Goal: Register for event/course

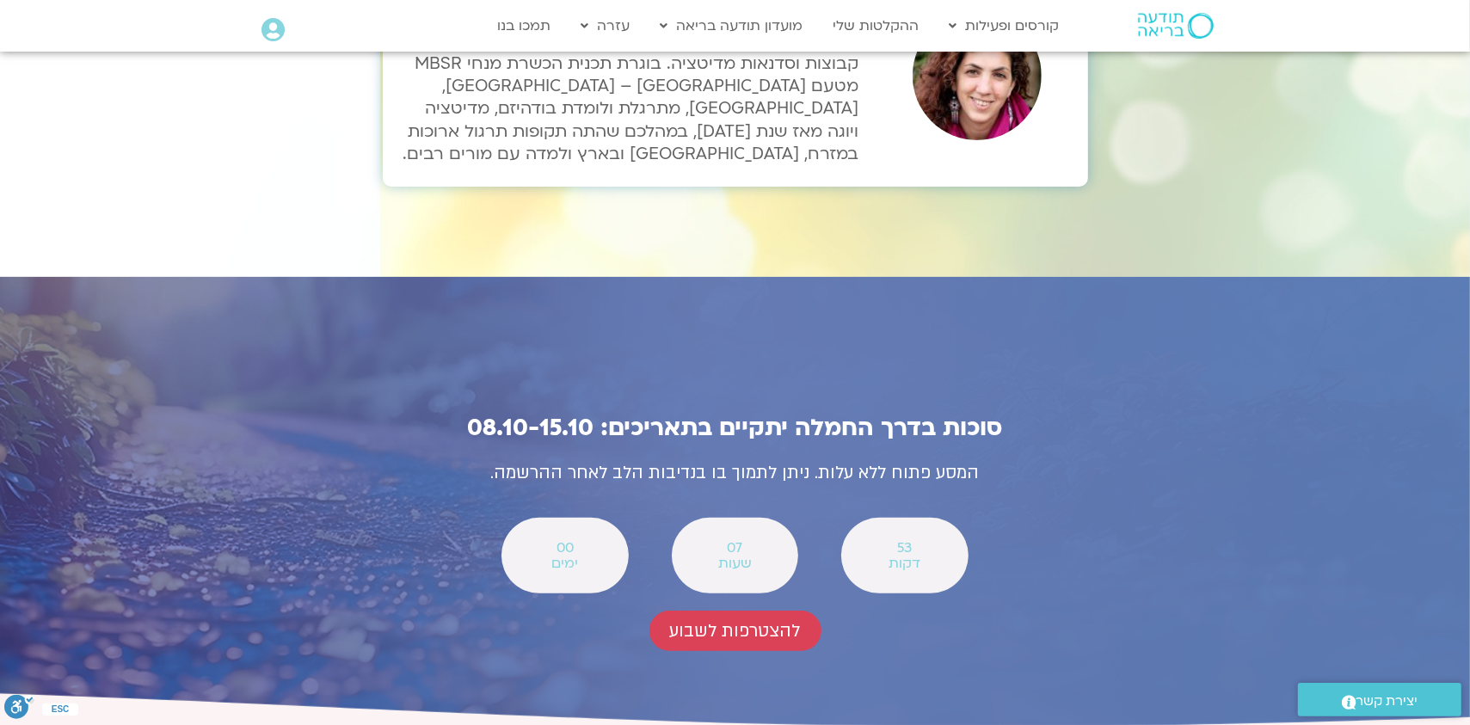
scroll to position [5935, 0]
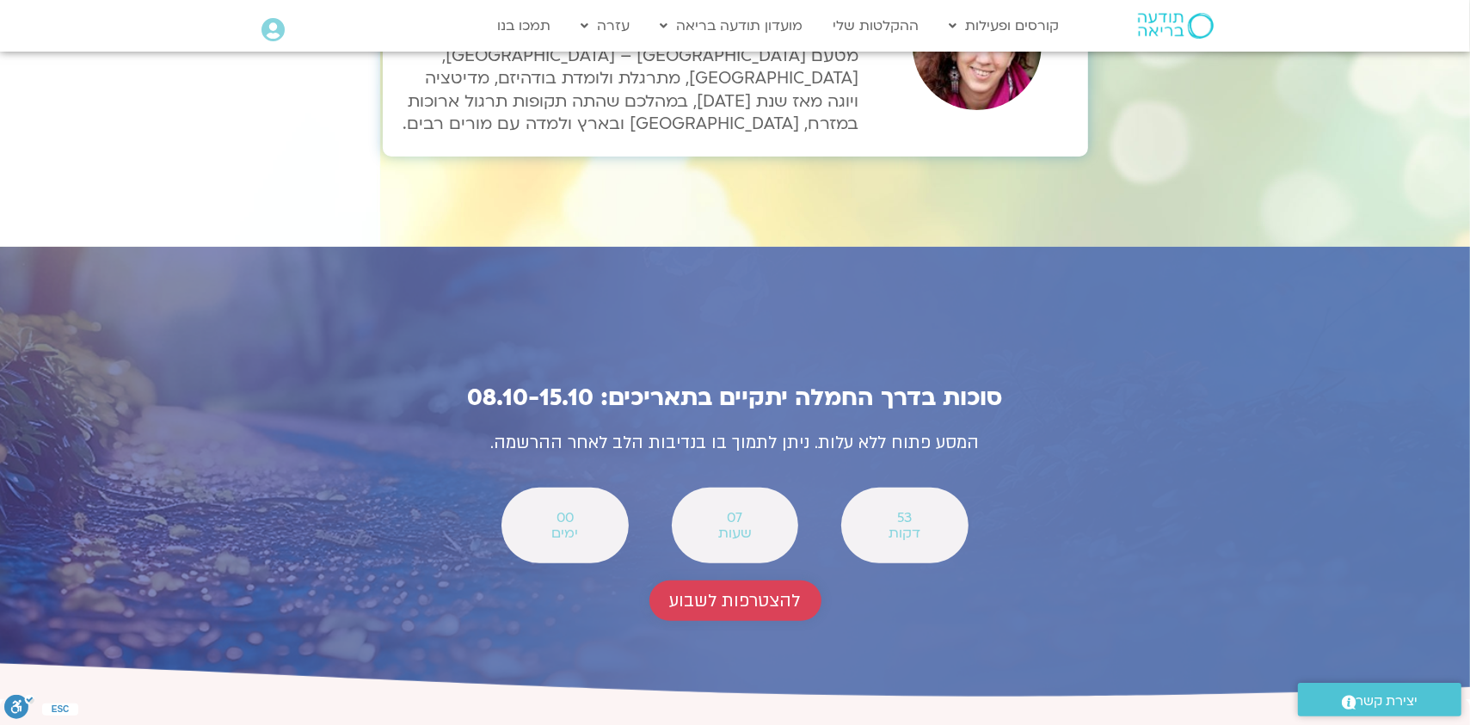
click at [730, 591] on span "להצטרפות לשבוע" at bounding box center [735, 601] width 131 height 20
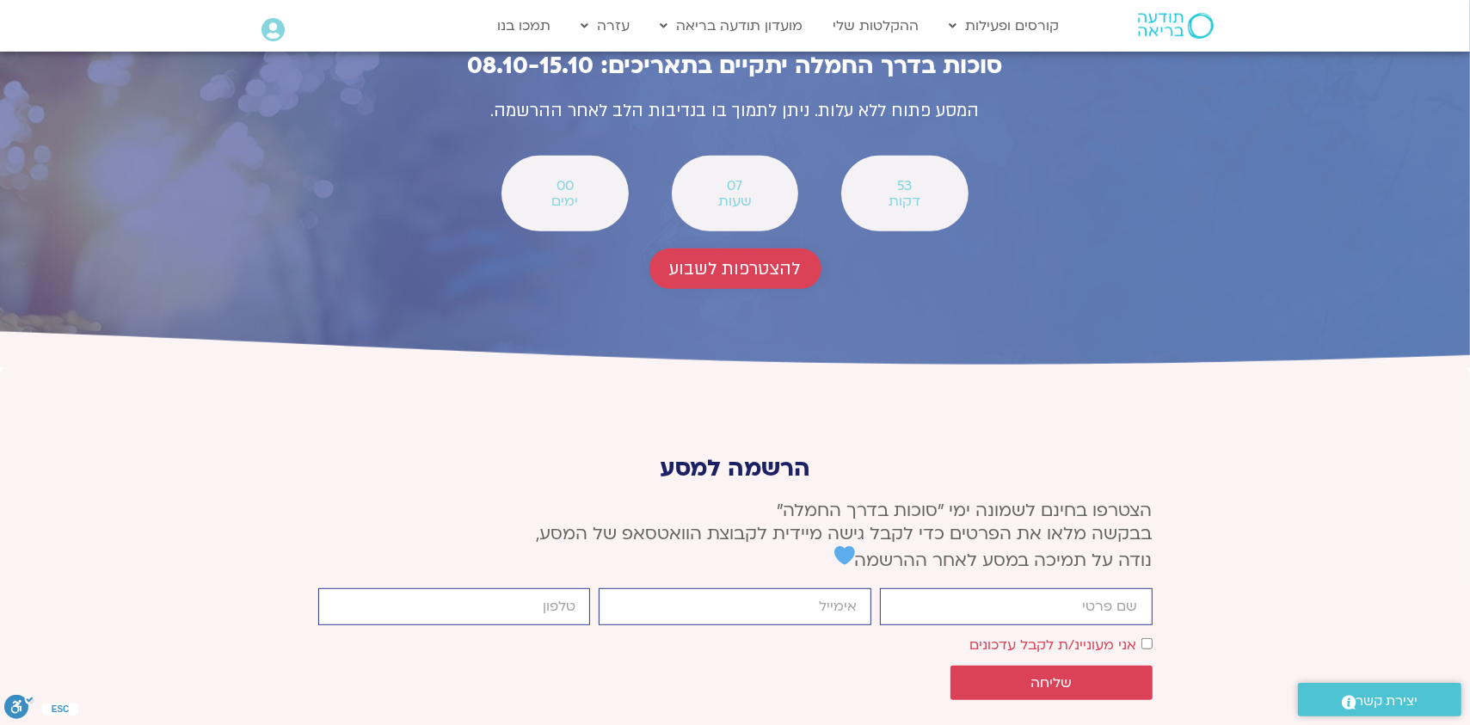
scroll to position [6335, 0]
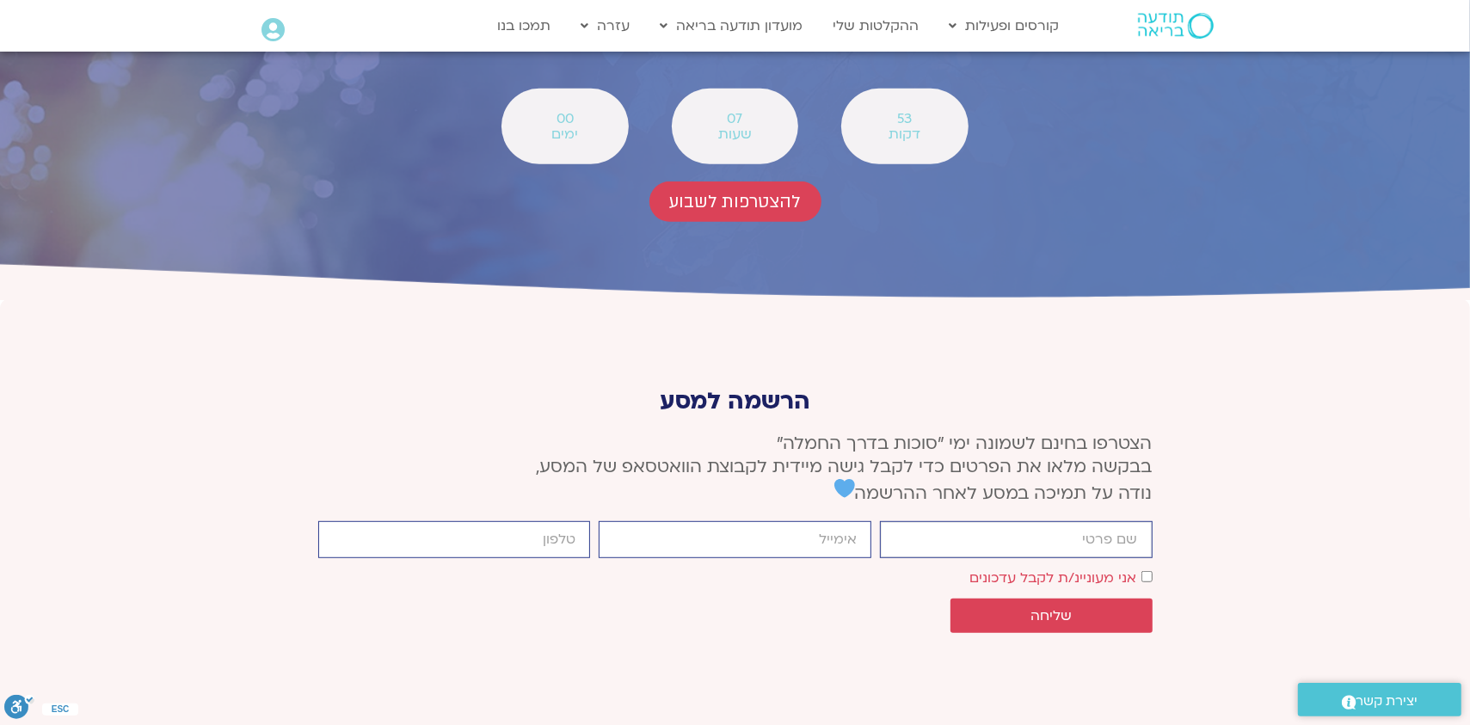
click at [950, 521] on input "firstname" at bounding box center [1016, 539] width 273 height 37
click at [1095, 521] on input "דשעןא" at bounding box center [1016, 539] width 273 height 37
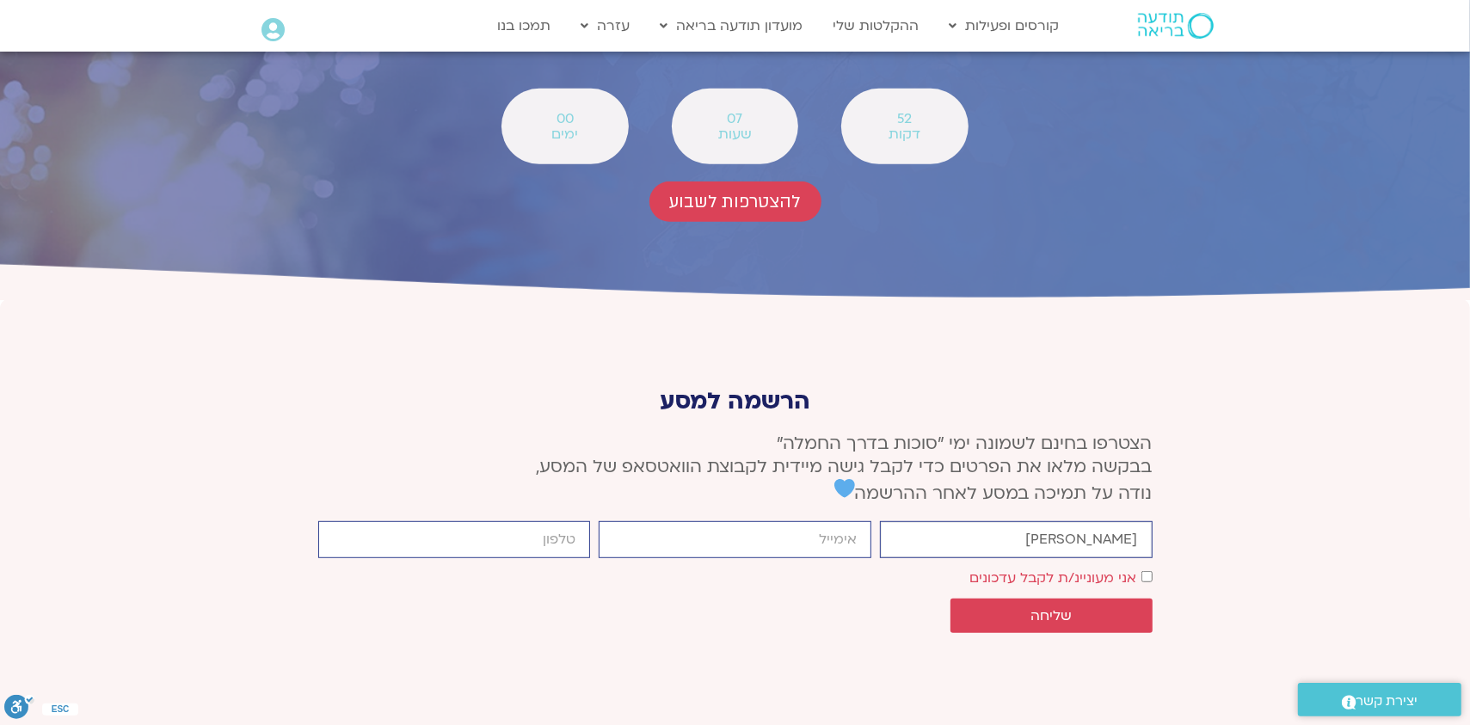
type input "sagit"
click at [826, 521] on input "email" at bounding box center [735, 539] width 273 height 37
type input "sagitgr2@gmail.com"
click at [1063, 608] on span "שליחה" at bounding box center [1051, 615] width 41 height 15
click at [470, 521] on input "cellphone" at bounding box center [454, 539] width 273 height 37
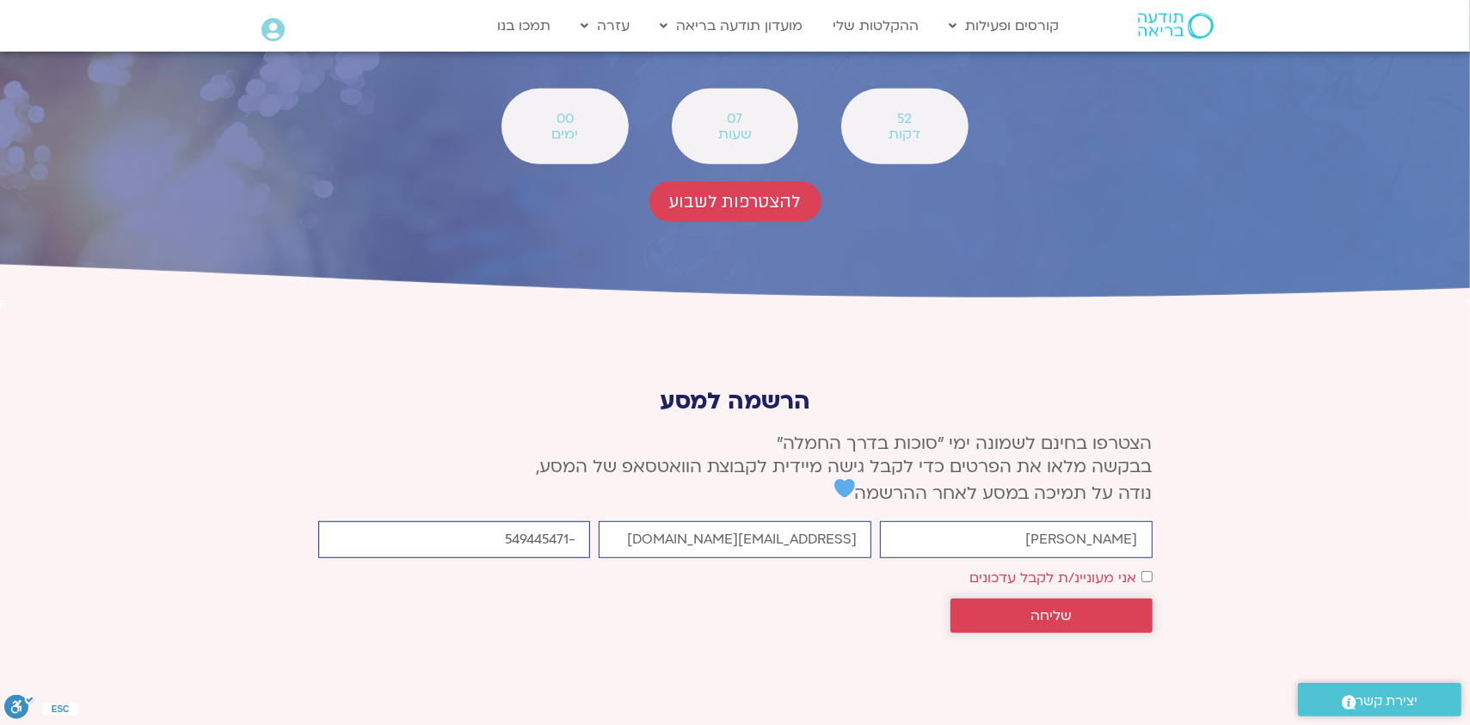
type input "-549445471"
click at [1051, 608] on span "שליחה" at bounding box center [1051, 615] width 41 height 15
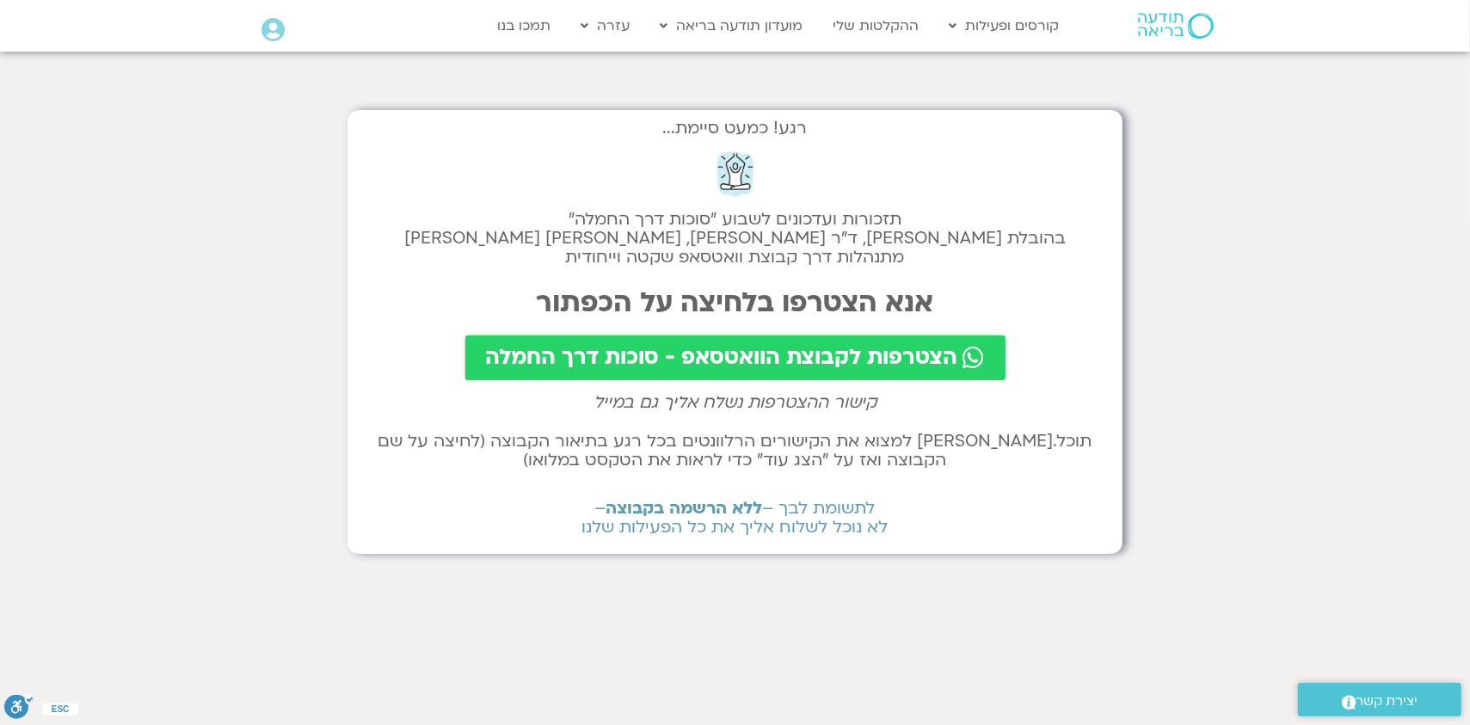
click at [785, 354] on span "הצטרפות לקבוצת הוואטסאפ - סוכות דרך החמלה" at bounding box center [722, 358] width 472 height 24
